Goal: Check status

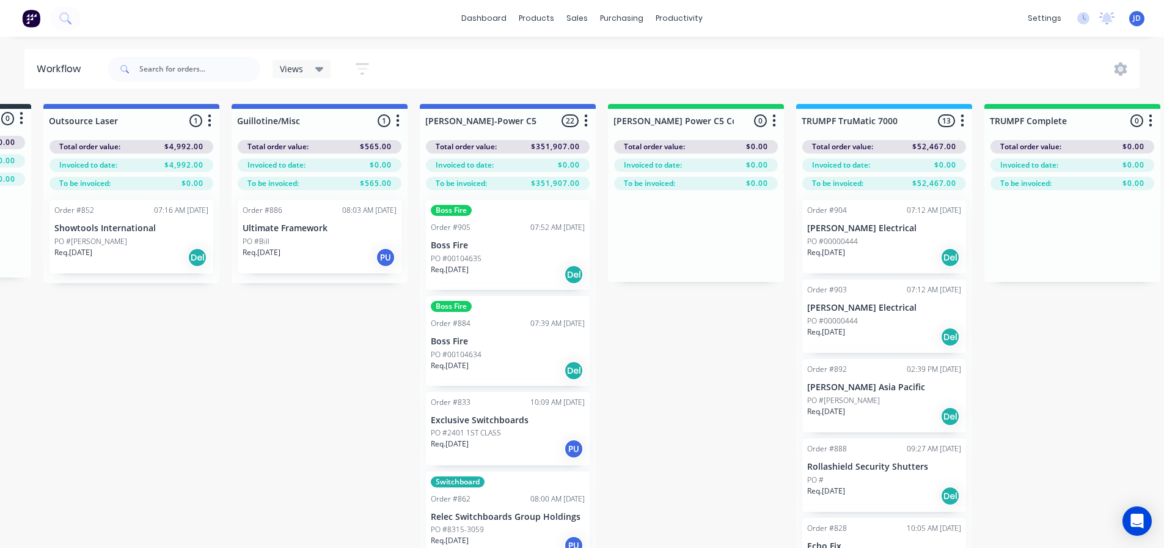
scroll to position [258, 0]
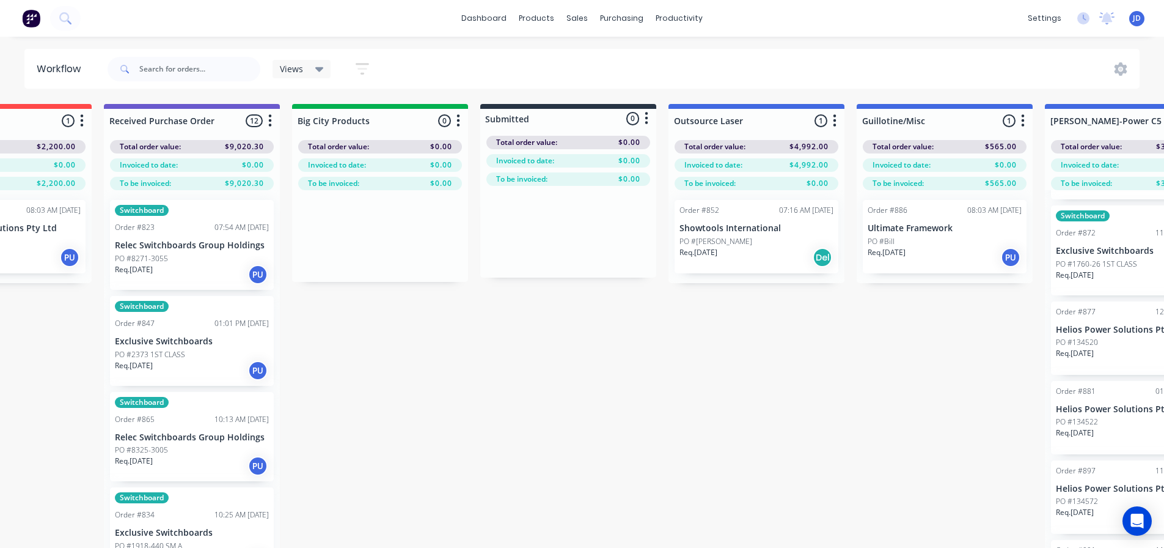
scroll to position [0, 0]
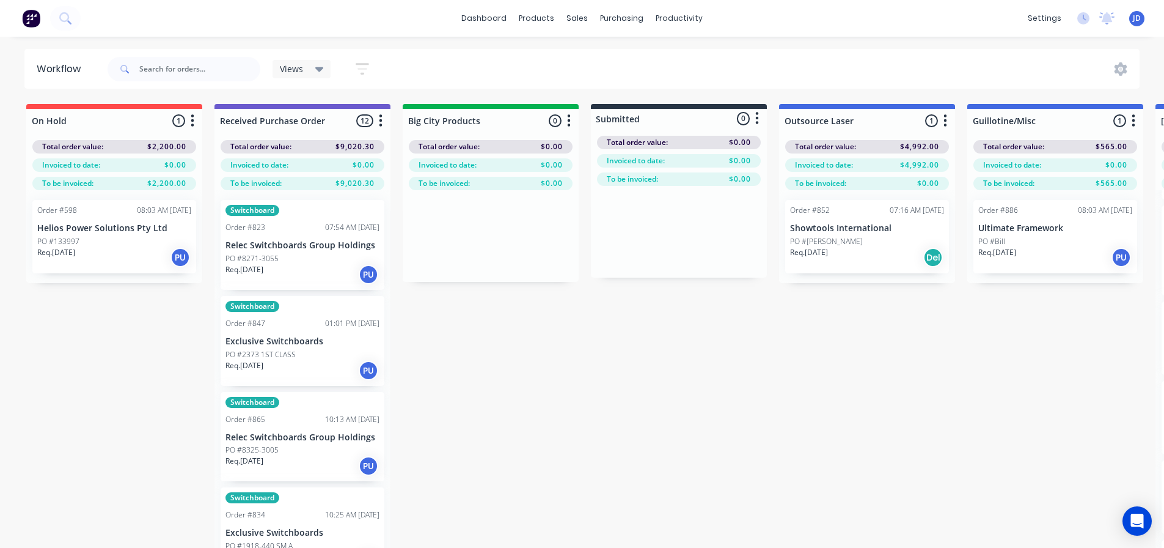
drag, startPoint x: 409, startPoint y: 406, endPoint x: 528, endPoint y: 406, distance: 118.6
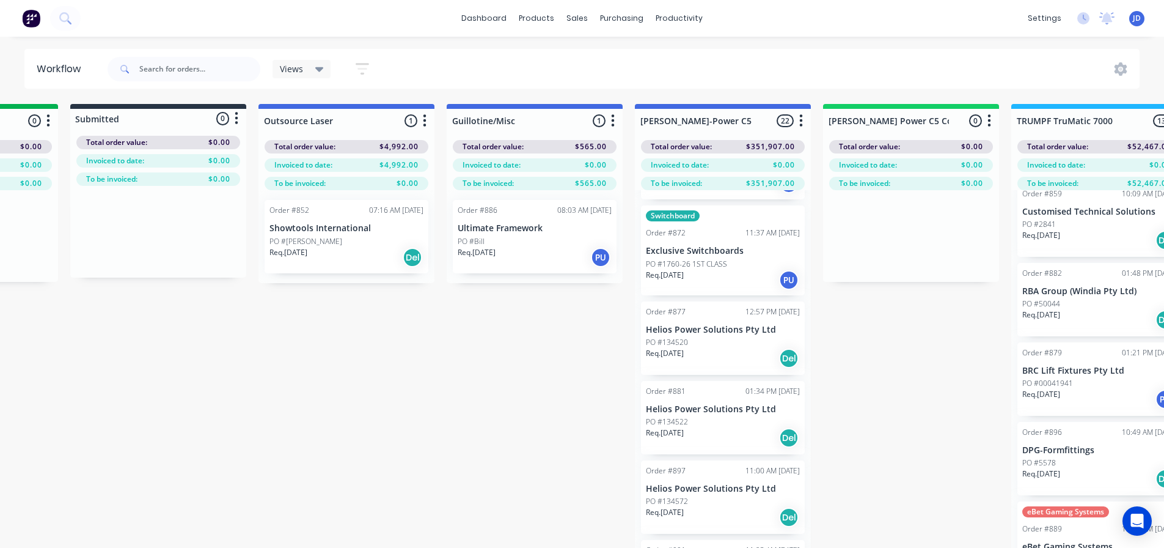
drag, startPoint x: 621, startPoint y: 372, endPoint x: 817, endPoint y: 334, distance: 199.2
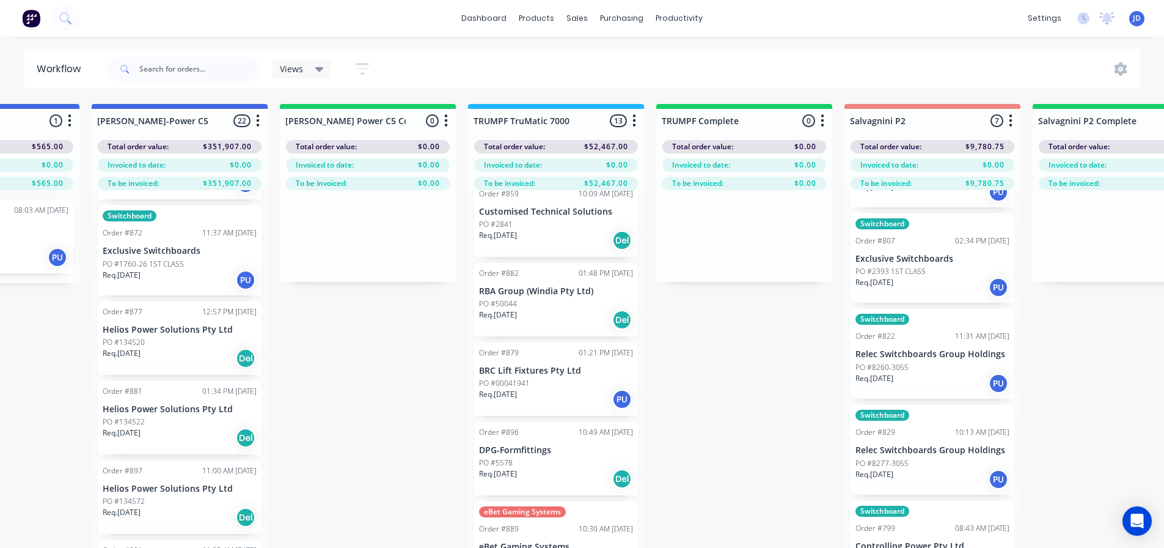
scroll to position [0, 1446]
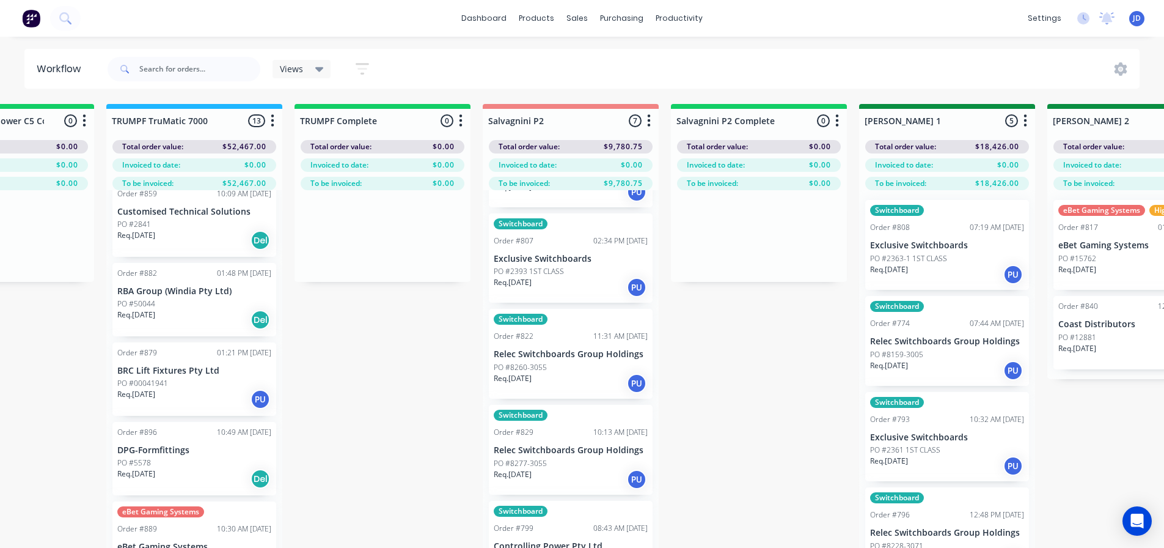
drag, startPoint x: 416, startPoint y: 318, endPoint x: 519, endPoint y: 300, distance: 104.3
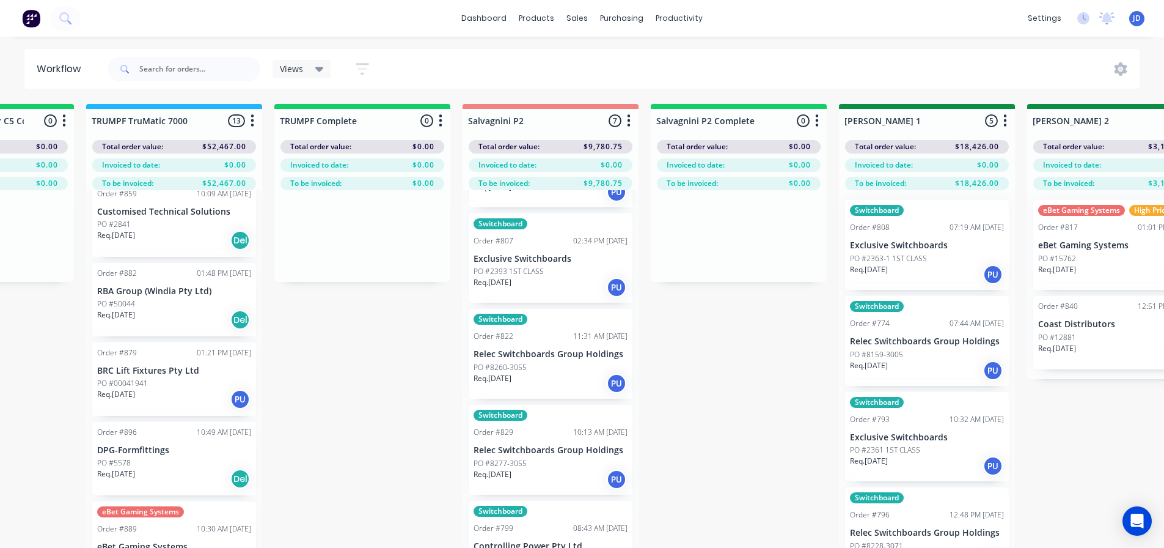
drag, startPoint x: 409, startPoint y: 339, endPoint x: 432, endPoint y: 333, distance: 23.9
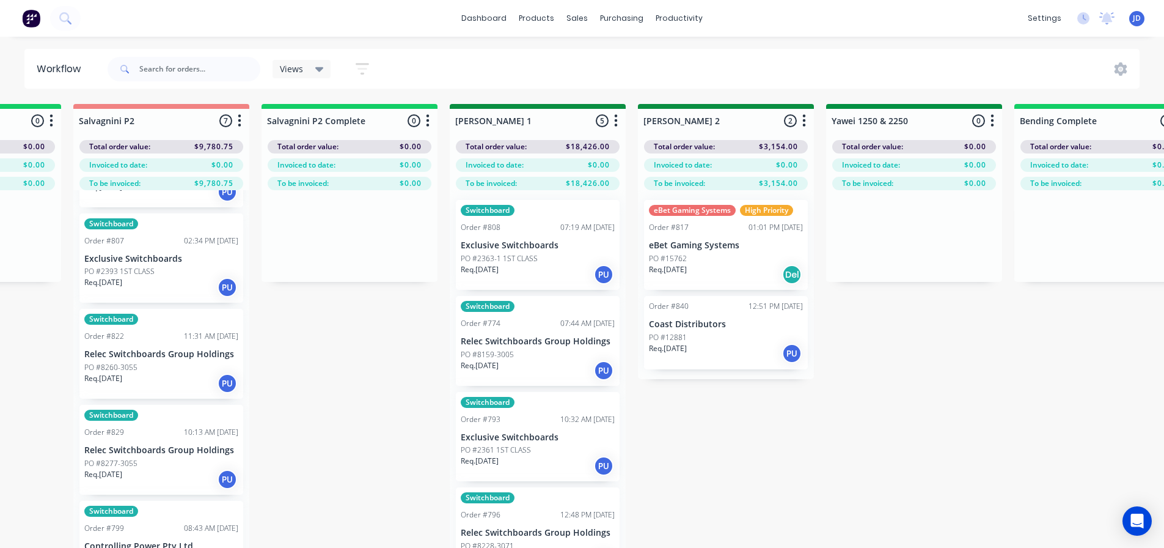
drag, startPoint x: 854, startPoint y: 347, endPoint x: 873, endPoint y: 343, distance: 19.3
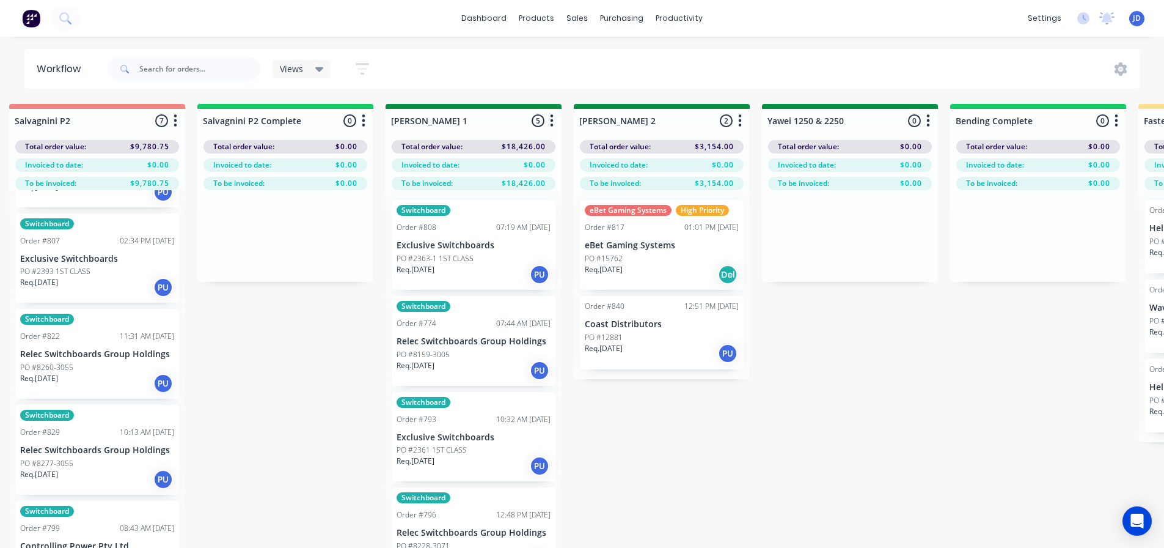
click at [705, 411] on div "On Hold 1 Status colour #FF4949 hex #FF4949 Save Cancel Notifications Email SMS…" at bounding box center [882, 347] width 5583 height 487
click at [705, 408] on div "On Hold 1 Status colour #FF4949 hex #FF4949 Save Cancel Notifications Email SMS…" at bounding box center [882, 347] width 5583 height 487
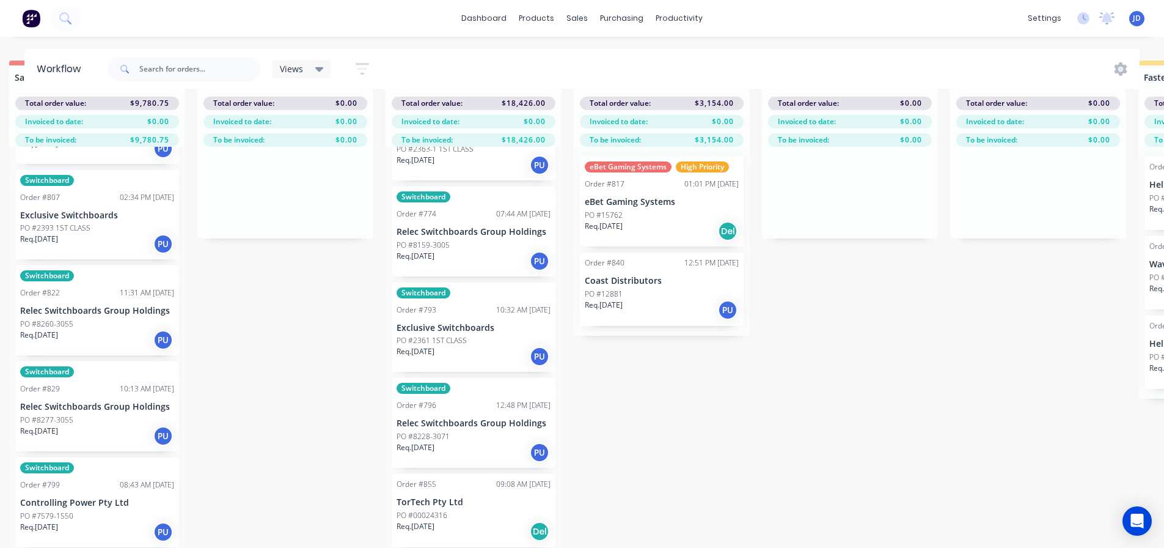
scroll to position [14, 1900]
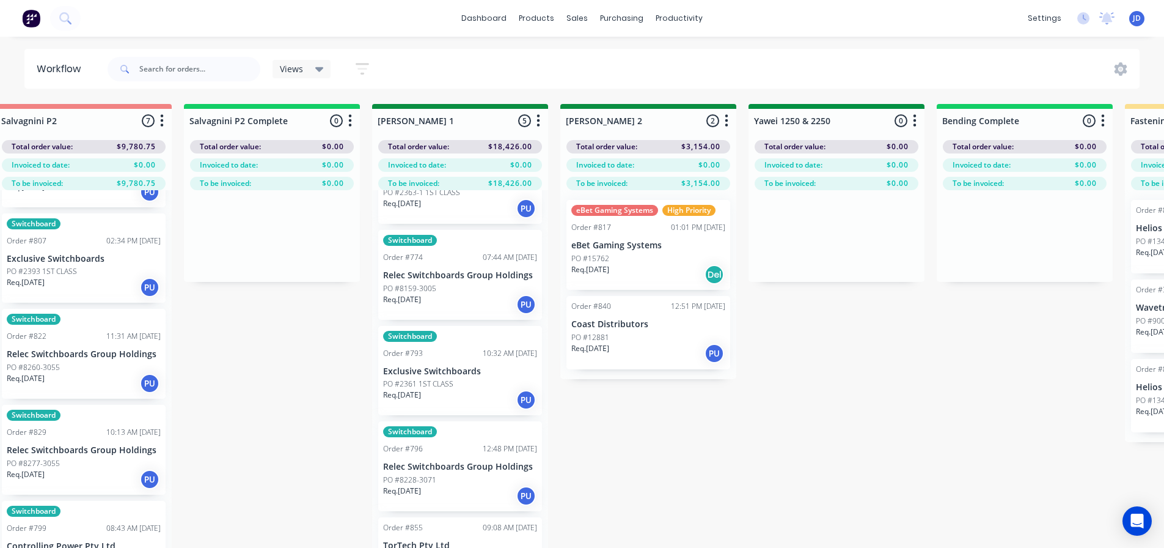
drag, startPoint x: 698, startPoint y: 441, endPoint x: 714, endPoint y: 380, distance: 63.7
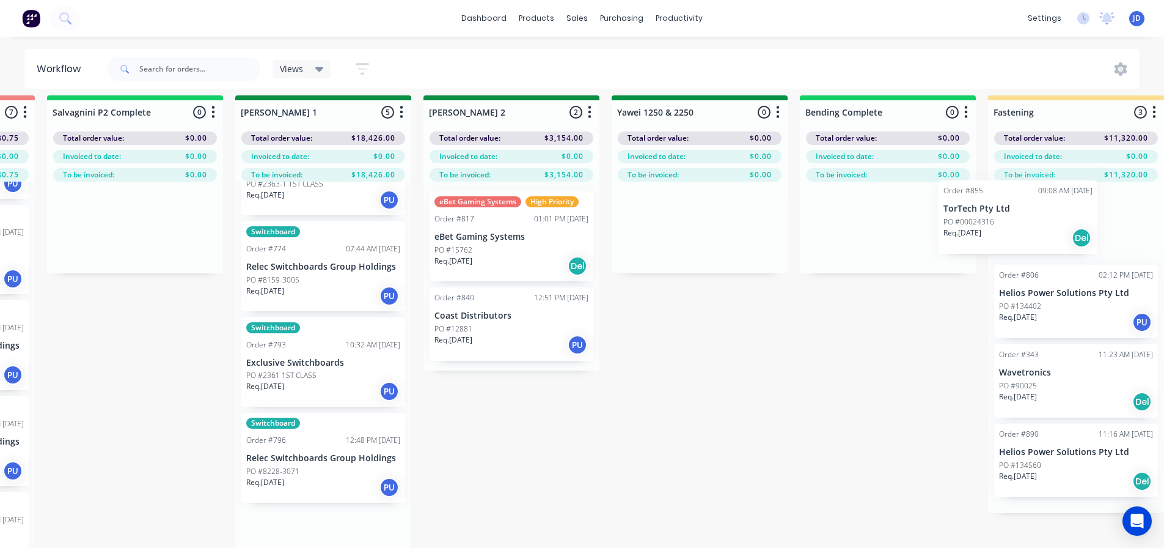
scroll to position [9, 2102]
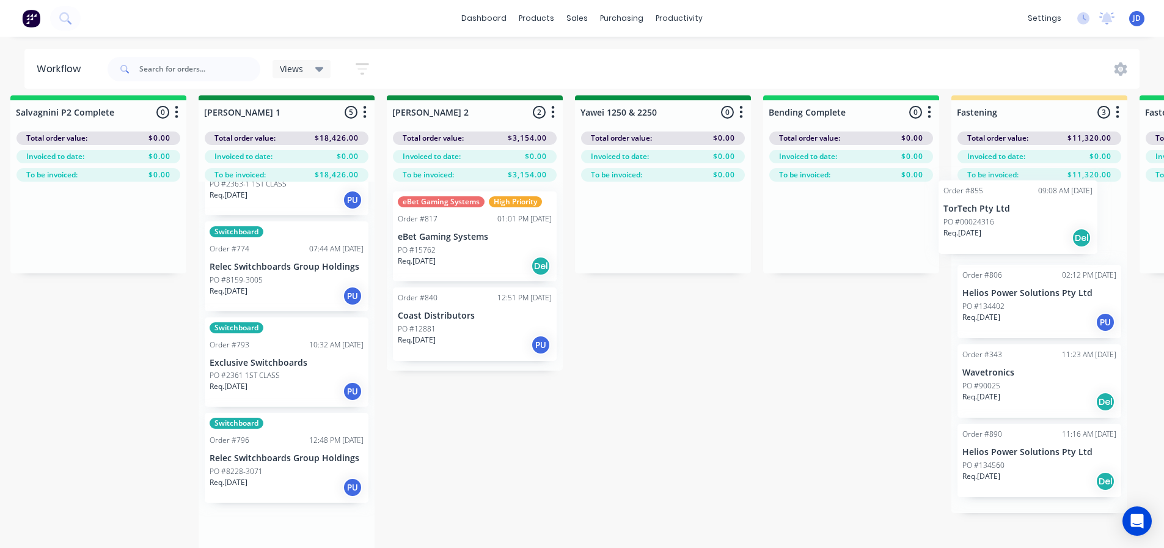
drag, startPoint x: 474, startPoint y: 533, endPoint x: 1001, endPoint y: 193, distance: 627.2
click at [1021, 189] on div "On Hold 1 Status colour #FF4949 hex #FF4949 Save Cancel Notifications Email SMS…" at bounding box center [693, 338] width 5583 height 487
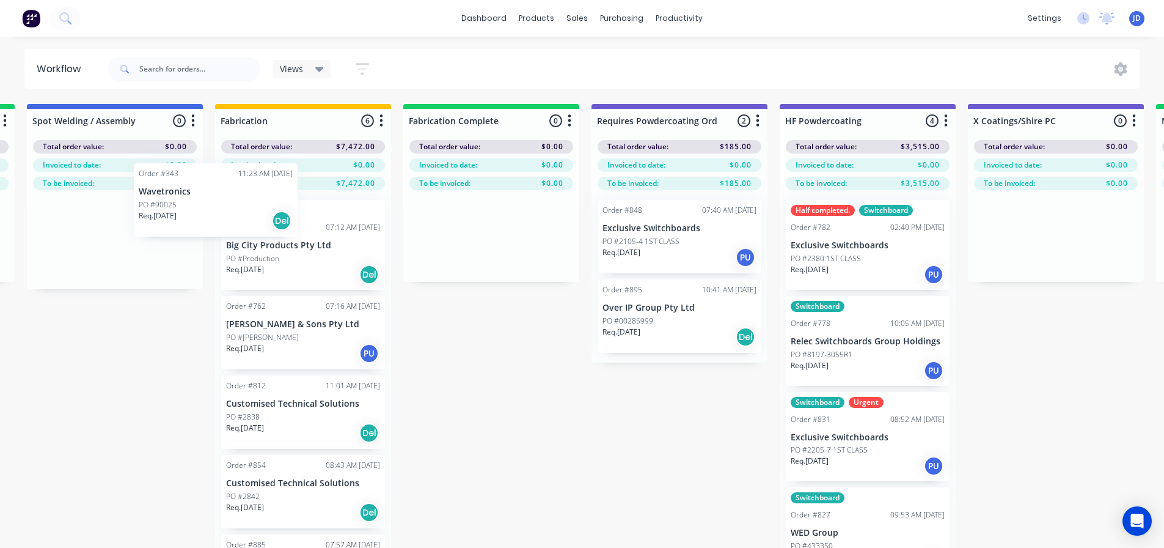
scroll to position [0, 3353]
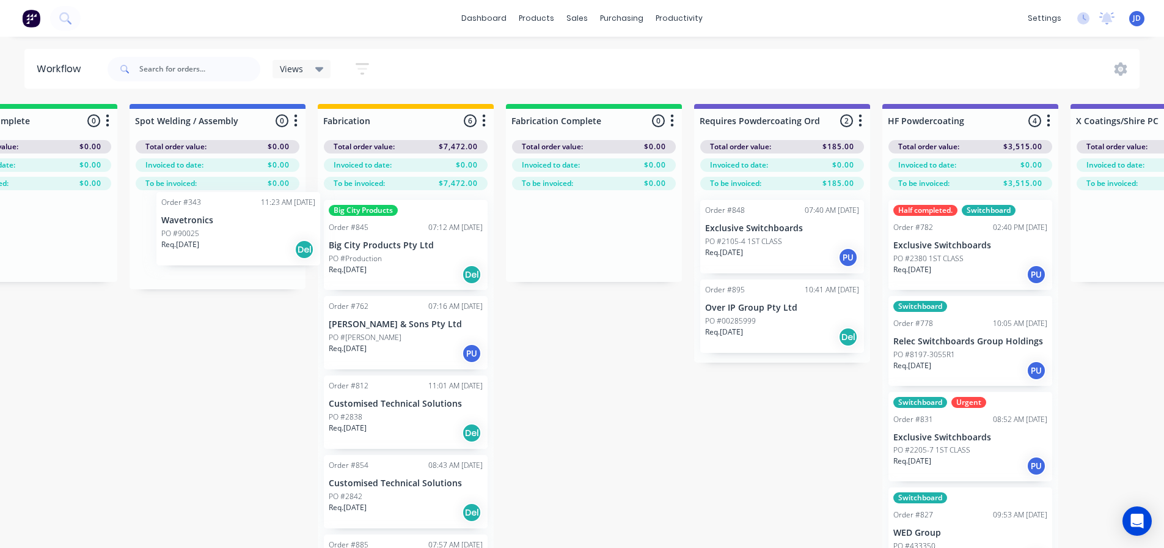
drag, startPoint x: 1151, startPoint y: 352, endPoint x: 263, endPoint y: 247, distance: 894.2
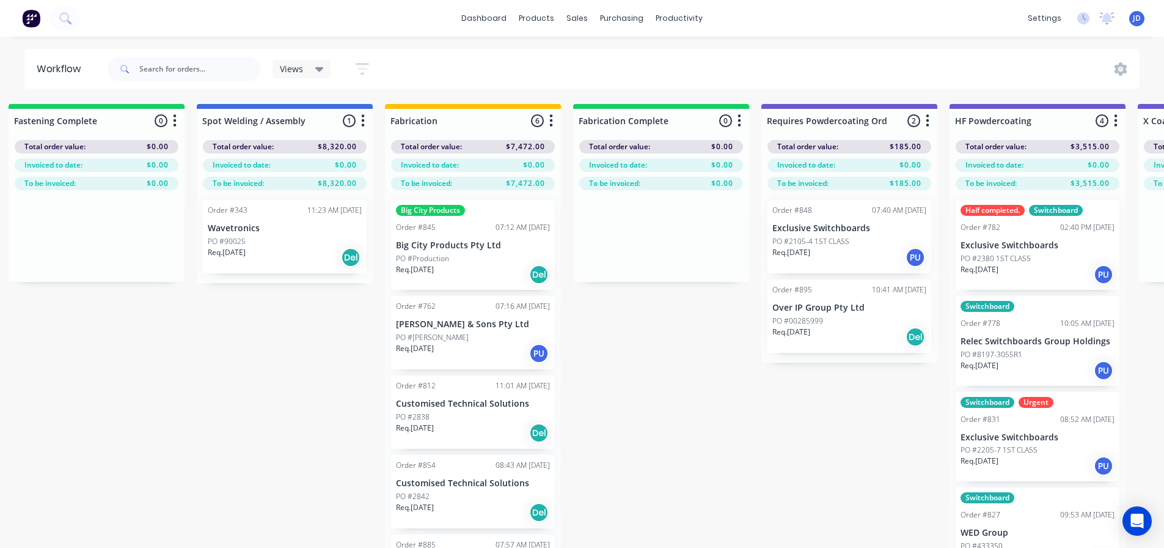
scroll to position [0, 2850]
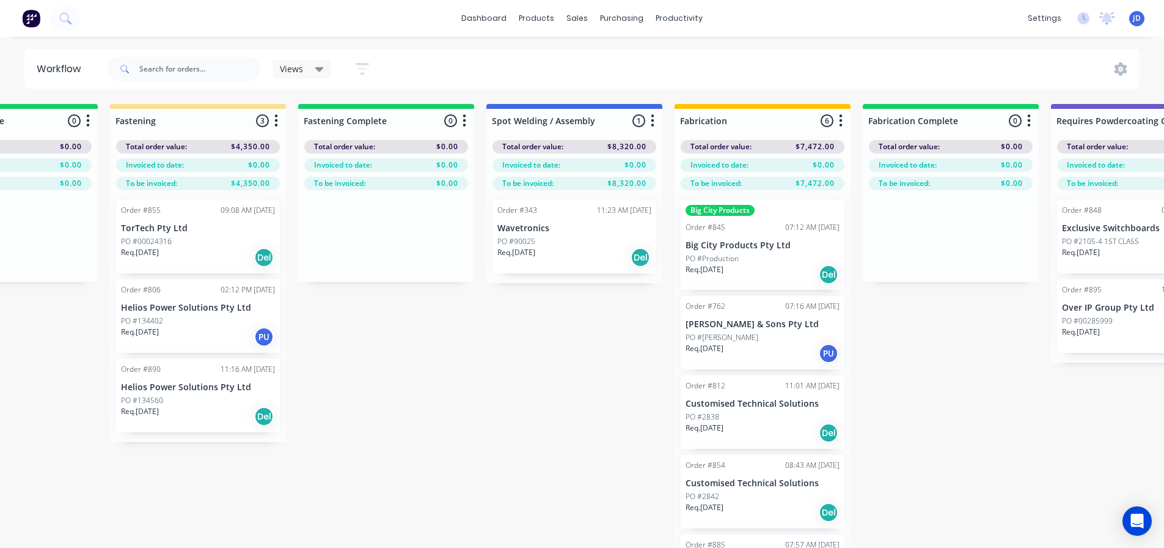
drag, startPoint x: 281, startPoint y: 343, endPoint x: 180, endPoint y: 320, distance: 104.1
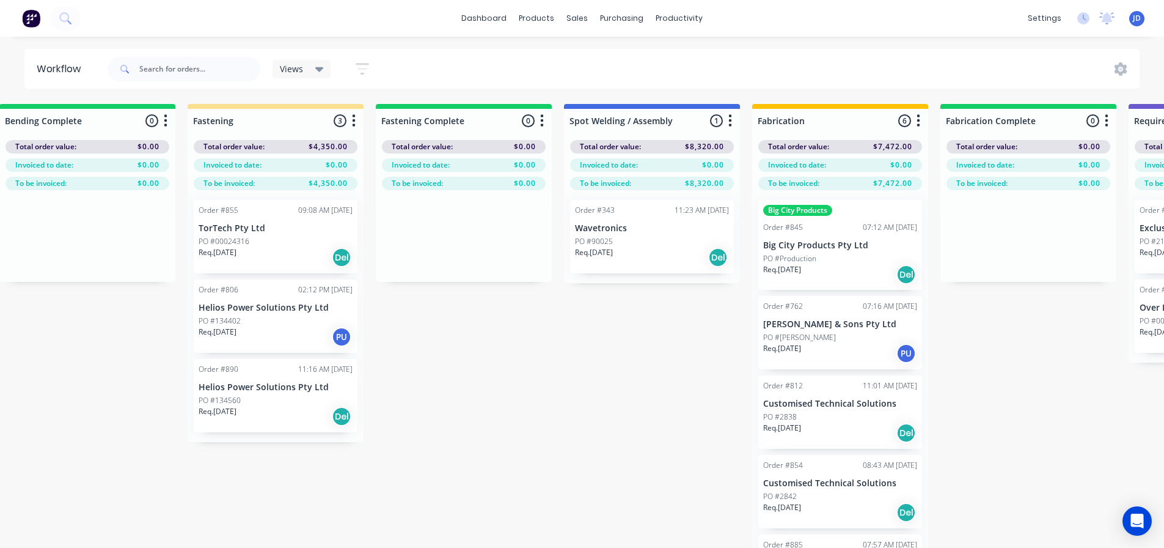
drag, startPoint x: 214, startPoint y: 507, endPoint x: 203, endPoint y: 516, distance: 14.3
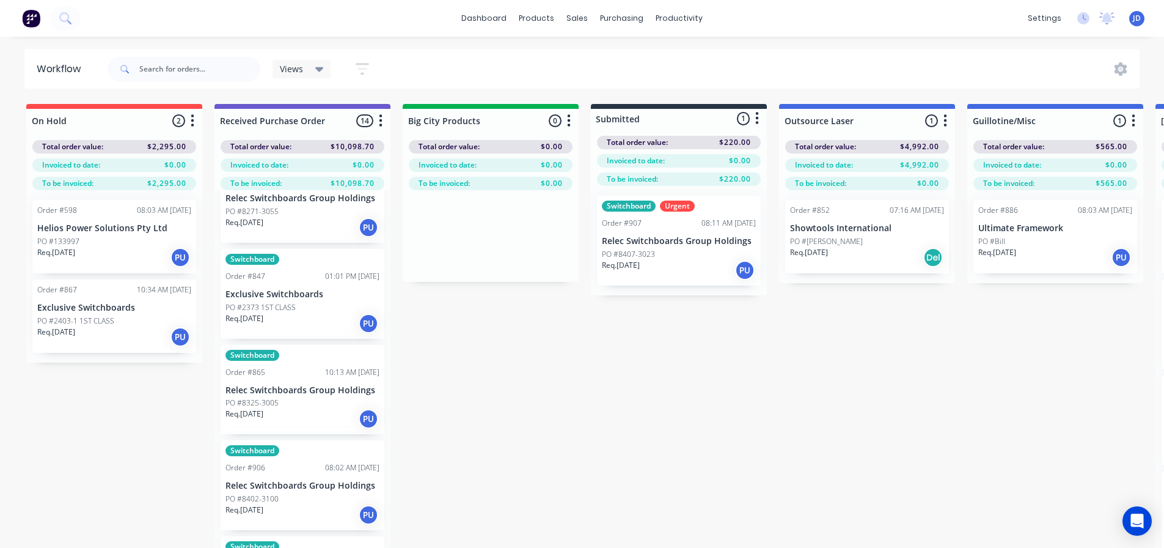
scroll to position [122, 0]
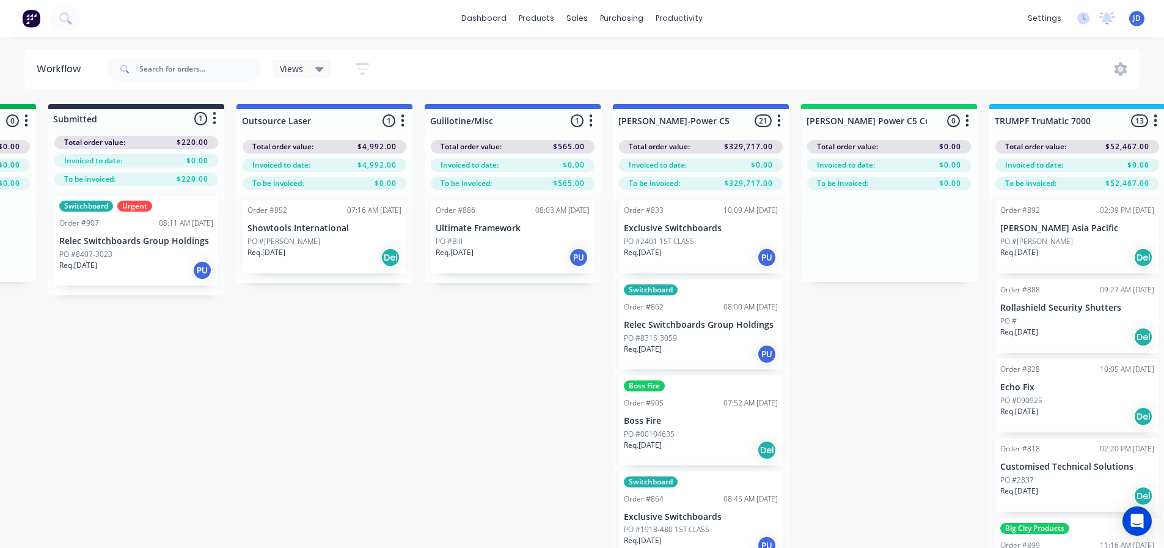
scroll to position [0, 616]
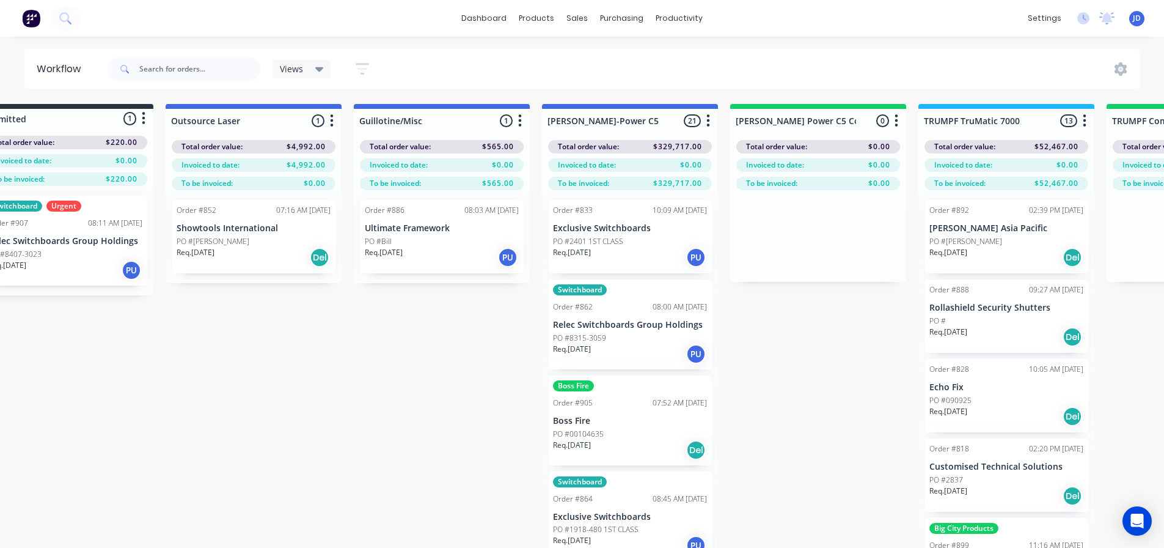
drag, startPoint x: 555, startPoint y: 309, endPoint x: 541, endPoint y: 169, distance: 141.2
drag, startPoint x: 724, startPoint y: 410, endPoint x: 730, endPoint y: 405, distance: 7.8
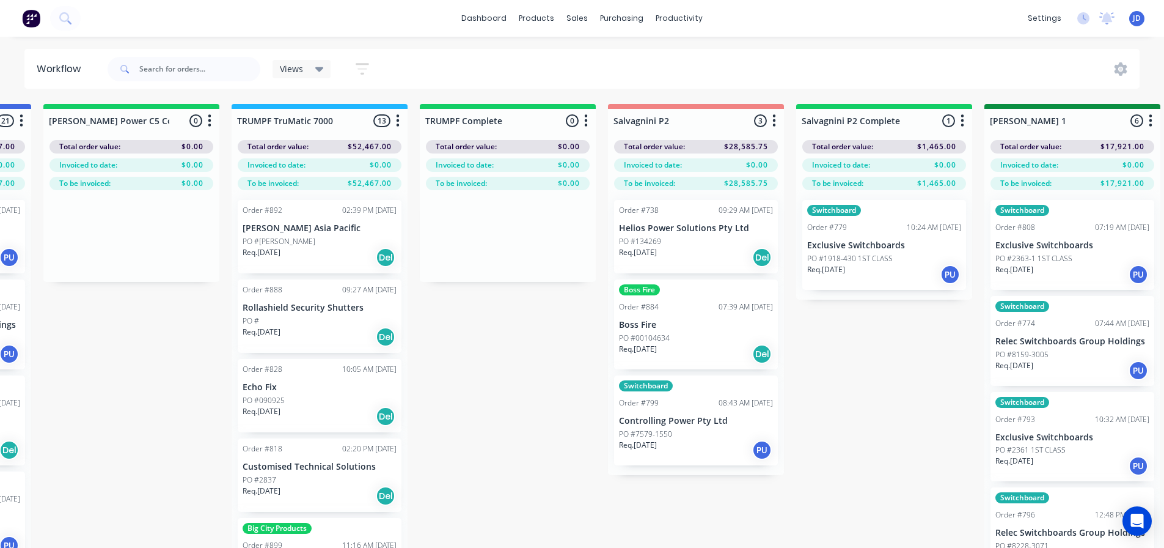
drag, startPoint x: 744, startPoint y: 403, endPoint x: 854, endPoint y: 194, distance: 235.9
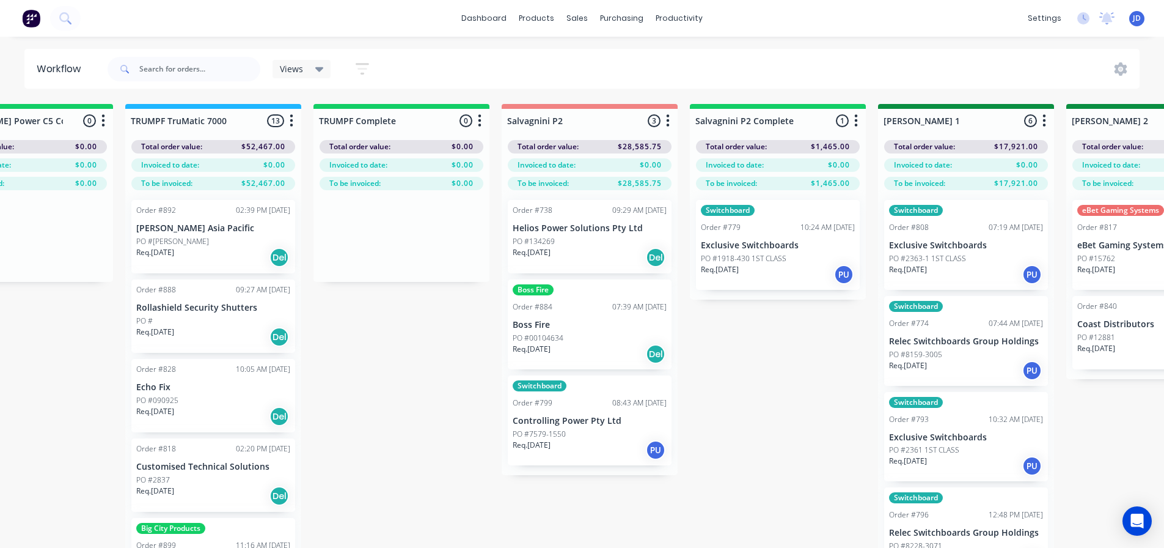
drag, startPoint x: 763, startPoint y: 408, endPoint x: 766, endPoint y: 392, distance: 16.1
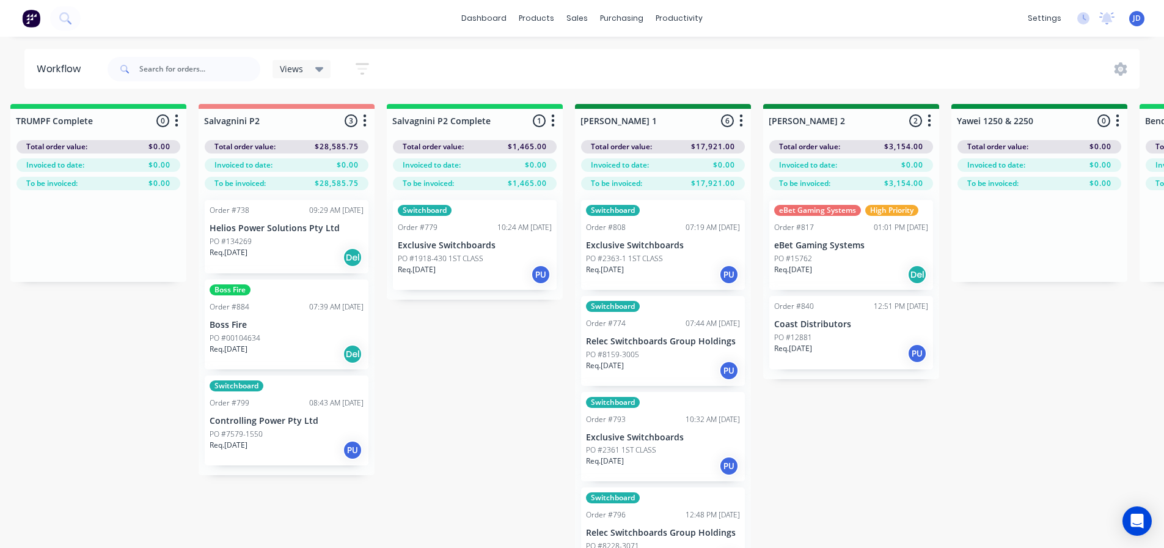
drag, startPoint x: 779, startPoint y: 330, endPoint x: 852, endPoint y: 304, distance: 77.1
